Goal: Task Accomplishment & Management: Manage account settings

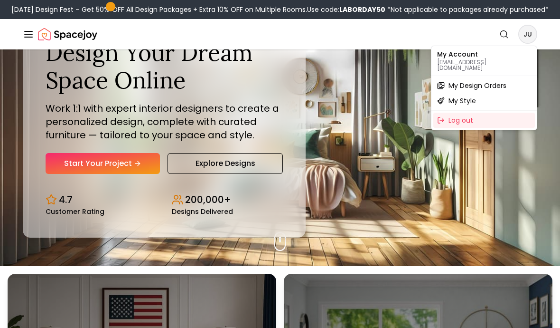
click at [475, 57] on p "My Account" at bounding box center [484, 54] width 94 height 7
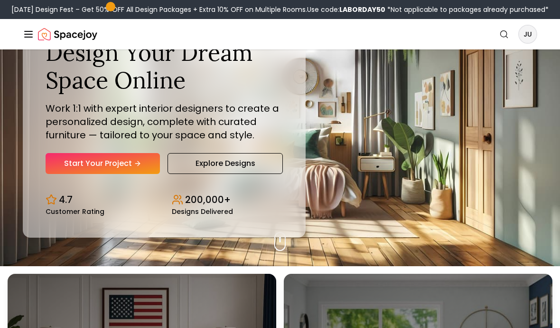
click at [32, 34] on line "Global" at bounding box center [29, 34] width 8 height 0
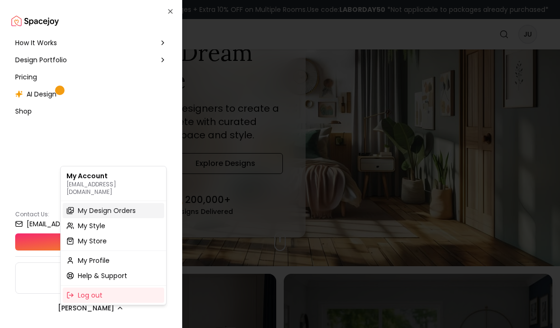
click at [78, 206] on span "My Design Orders" at bounding box center [107, 210] width 58 height 9
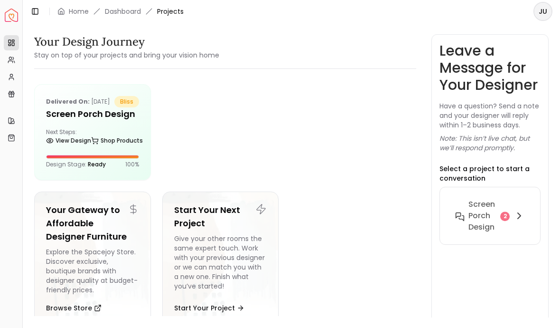
click at [123, 19] on html "Spacejoy Dashboard Overview Projects My Referrals My Profile Gift Card Balance …" at bounding box center [280, 164] width 560 height 328
click at [68, 146] on html "Spacejoy Dashboard Overview Projects My Referrals My Profile Gift Card Balance …" at bounding box center [280, 164] width 560 height 328
click at [514, 185] on html "Spacejoy Dashboard Overview Projects My Referrals My Profile Gift Card Balance …" at bounding box center [280, 164] width 560 height 328
click at [483, 181] on html "Spacejoy Dashboard Overview Projects My Referrals My Profile Gift Card Balance …" at bounding box center [280, 164] width 560 height 328
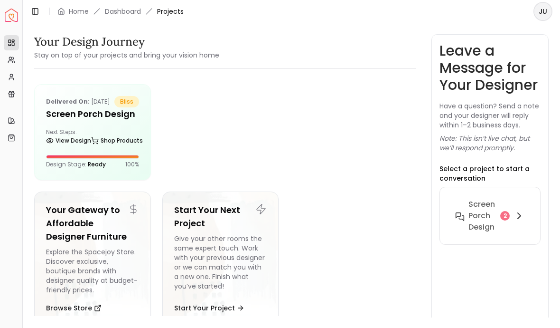
click at [525, 185] on html "Spacejoy Dashboard Overview Projects My Referrals My Profile Gift Card Balance …" at bounding box center [280, 164] width 560 height 328
click at [503, 189] on html "Spacejoy Dashboard Overview Projects My Referrals My Profile Gift Card Balance …" at bounding box center [280, 164] width 560 height 328
click at [489, 185] on html "Spacejoy Dashboard Overview Projects My Referrals My Profile Gift Card Balance …" at bounding box center [280, 164] width 560 height 328
click at [502, 198] on html "Spacejoy Dashboard Overview Projects My Referrals My Profile Gift Card Balance …" at bounding box center [280, 164] width 560 height 328
click at [510, 189] on html "Spacejoy Dashboard Overview Projects My Referrals My Profile Gift Card Balance …" at bounding box center [280, 164] width 560 height 328
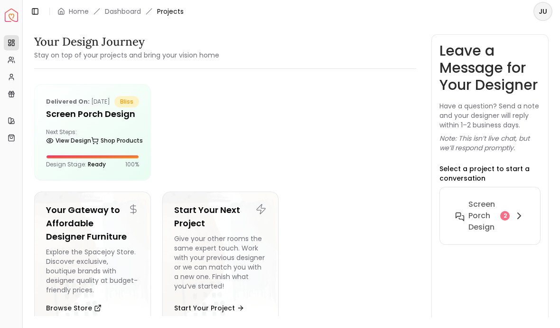
click at [517, 185] on html "Spacejoy Dashboard Overview Projects My Referrals My Profile Gift Card Balance …" at bounding box center [280, 164] width 560 height 328
click at [495, 189] on html "Spacejoy Dashboard Overview Projects My Referrals My Profile Gift Card Balance …" at bounding box center [280, 164] width 560 height 328
click at [494, 189] on html "Spacejoy Dashboard Overview Projects My Referrals My Profile Gift Card Balance …" at bounding box center [280, 164] width 560 height 328
click at [507, 167] on html "Spacejoy Dashboard Overview Projects My Referrals My Profile Gift Card Balance …" at bounding box center [280, 164] width 560 height 328
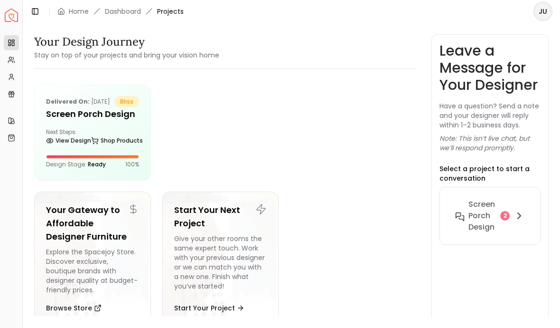
click at [517, 213] on html "Spacejoy Dashboard Overview Projects My Referrals My Profile Gift Card Balance …" at bounding box center [280, 164] width 560 height 328
click at [498, 123] on html "Spacejoy Dashboard Overview Projects My Referrals My Profile Gift Card Balance …" at bounding box center [280, 164] width 560 height 328
click at [289, 252] on html "Spacejoy Dashboard Overview Projects My Referrals My Profile Gift Card Balance …" at bounding box center [280, 164] width 560 height 328
click at [6, 75] on html "Spacejoy Dashboard Overview Projects My Referrals My Profile Gift Card Balance …" at bounding box center [280, 164] width 560 height 328
click at [118, 13] on html "Spacejoy Dashboard Overview Projects My Referrals My Profile Gift Card Balance …" at bounding box center [280, 164] width 560 height 328
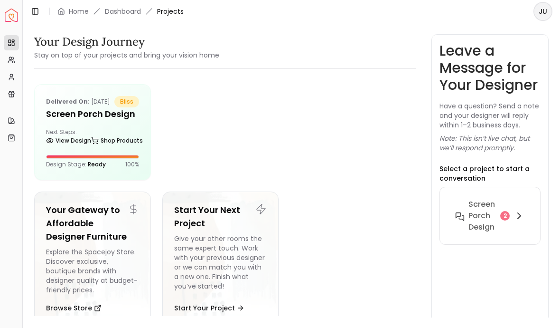
click at [68, 243] on html "Spacejoy Dashboard Overview Projects My Referrals My Profile Gift Card Balance …" at bounding box center [280, 164] width 560 height 328
click at [91, 288] on html "Spacejoy Dashboard Overview Projects My Referrals My Profile Gift Card Balance …" at bounding box center [280, 164] width 560 height 328
click at [91, 287] on html "Spacejoy Dashboard Overview Projects My Referrals My Profile Gift Card Balance …" at bounding box center [280, 164] width 560 height 328
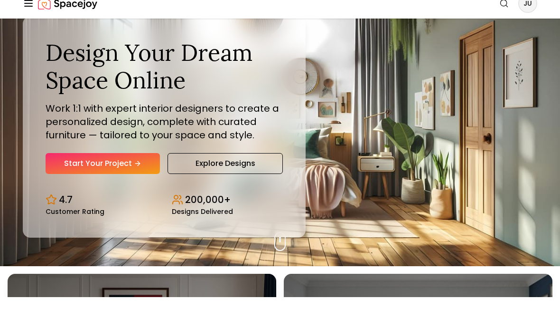
scroll to position [62, 0]
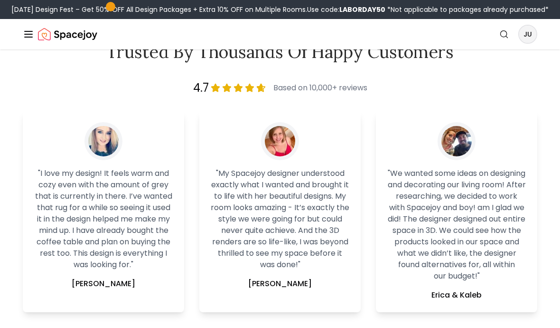
scroll to position [1815, 0]
